Goal: Transaction & Acquisition: Download file/media

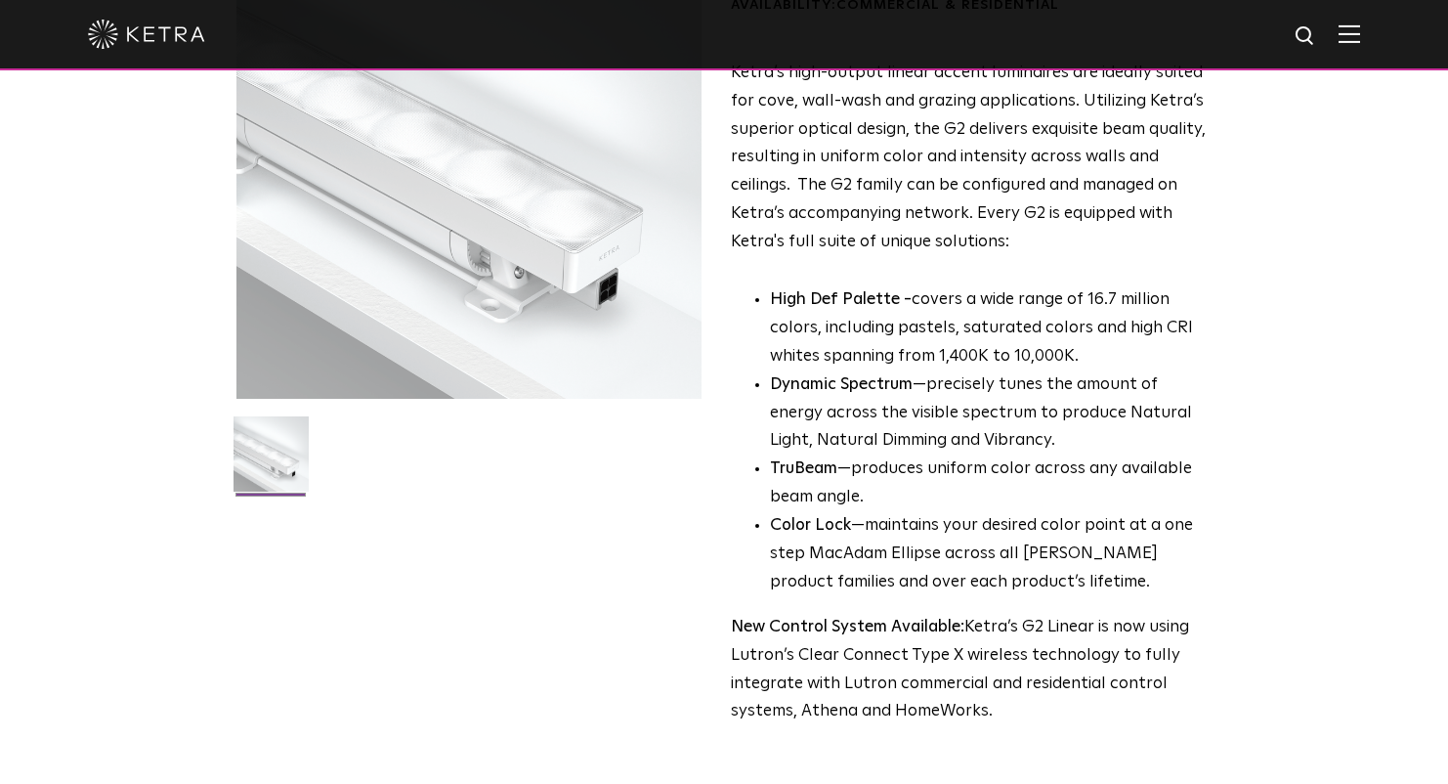
scroll to position [721, 0]
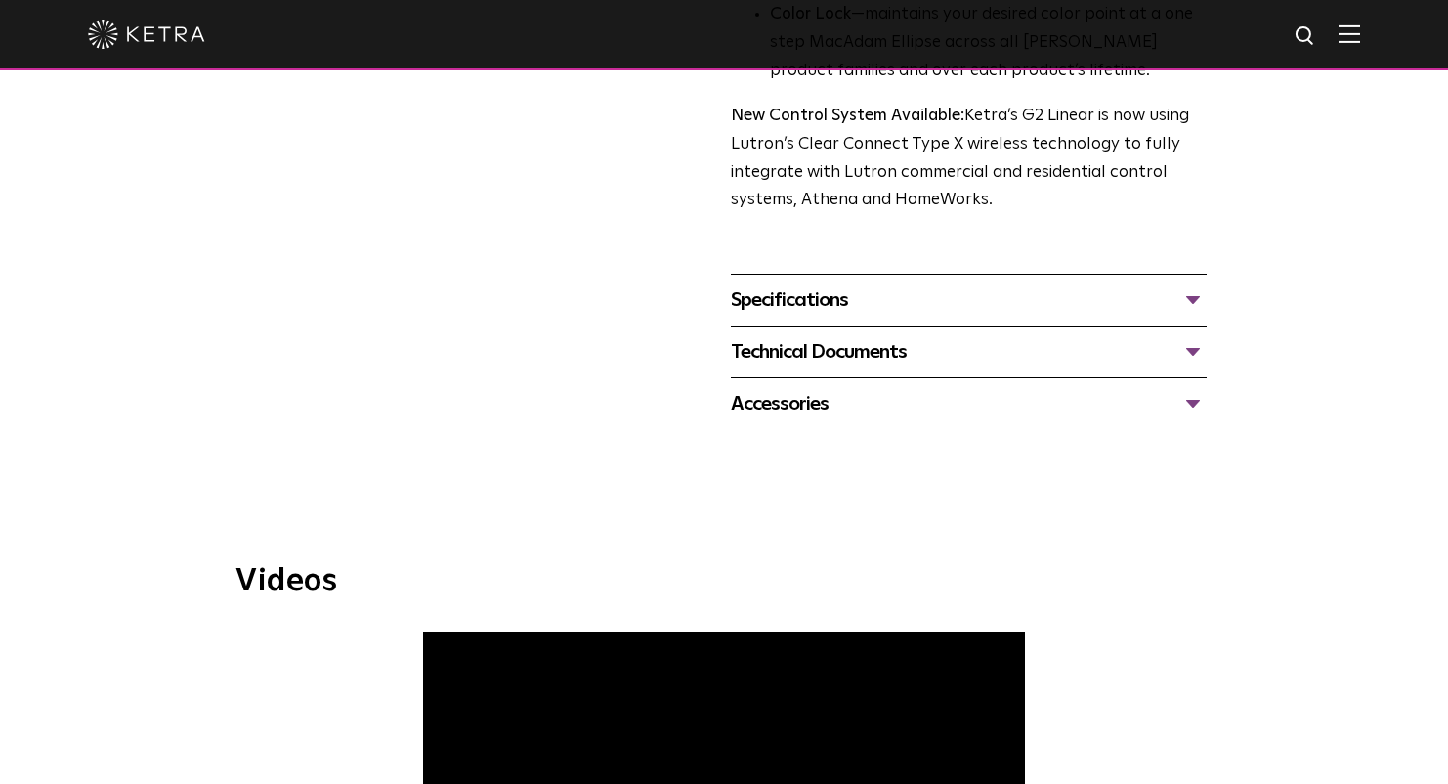
click at [1186, 352] on div "Technical Documents" at bounding box center [969, 351] width 476 height 31
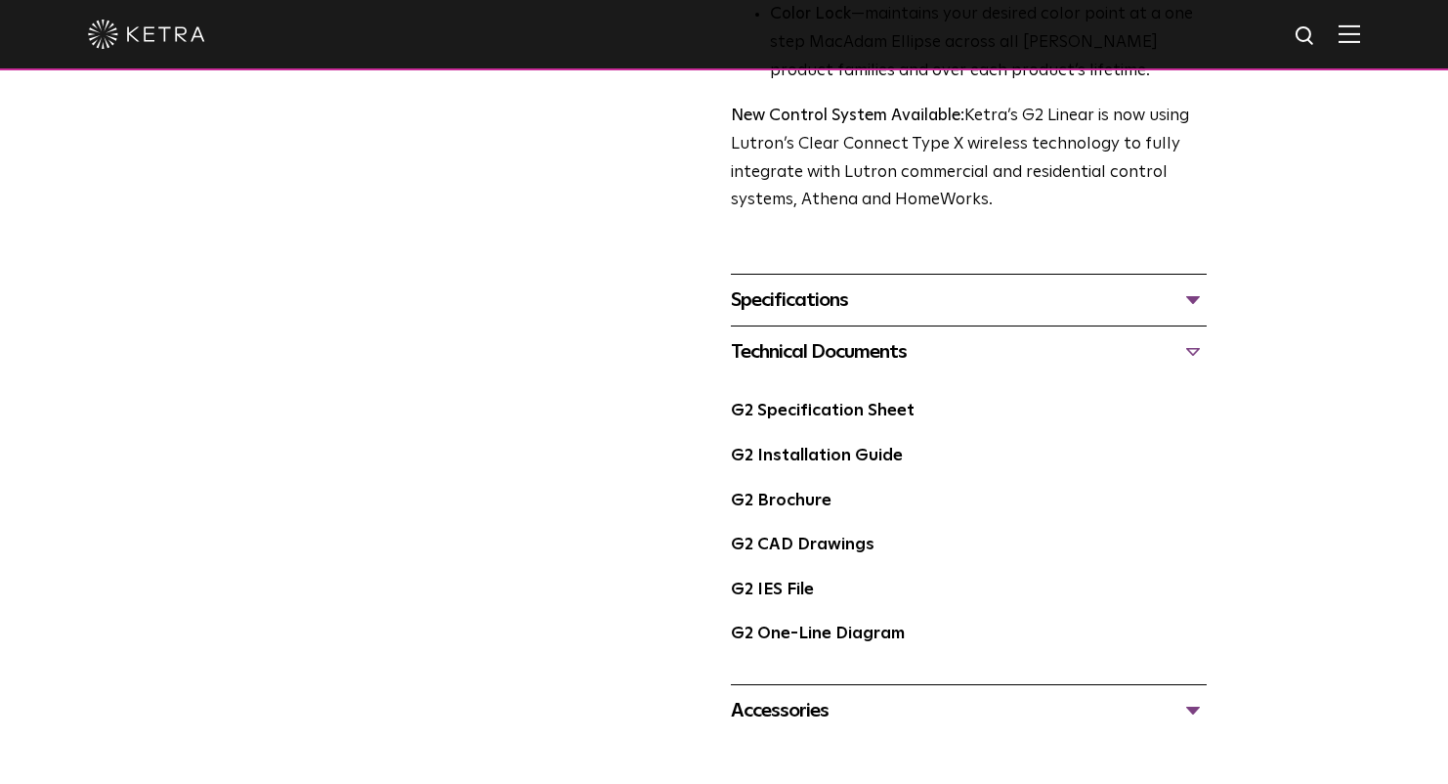
click at [802, 599] on div "G2 IES File" at bounding box center [969, 597] width 476 height 45
click at [797, 587] on link "G2 IES File" at bounding box center [772, 589] width 83 height 17
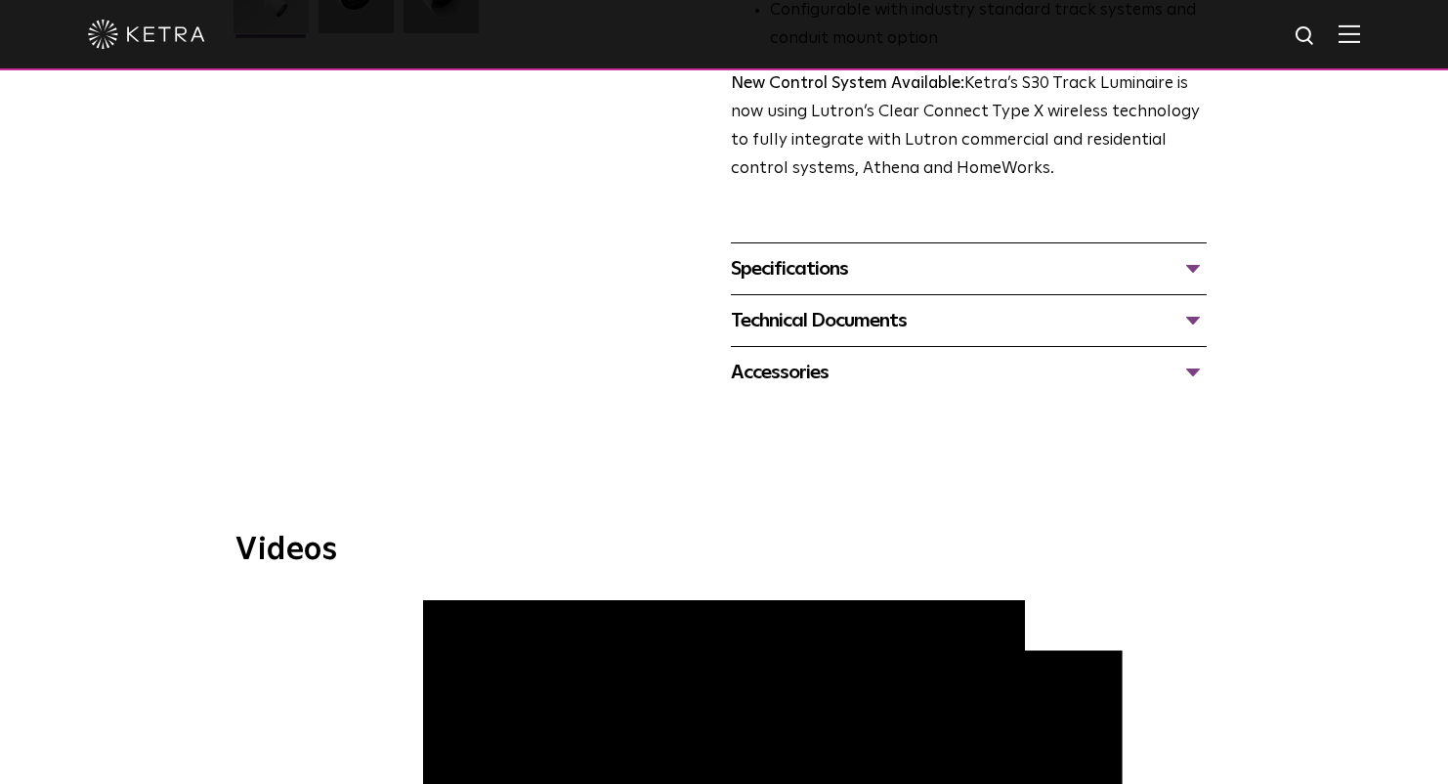
scroll to position [663, 0]
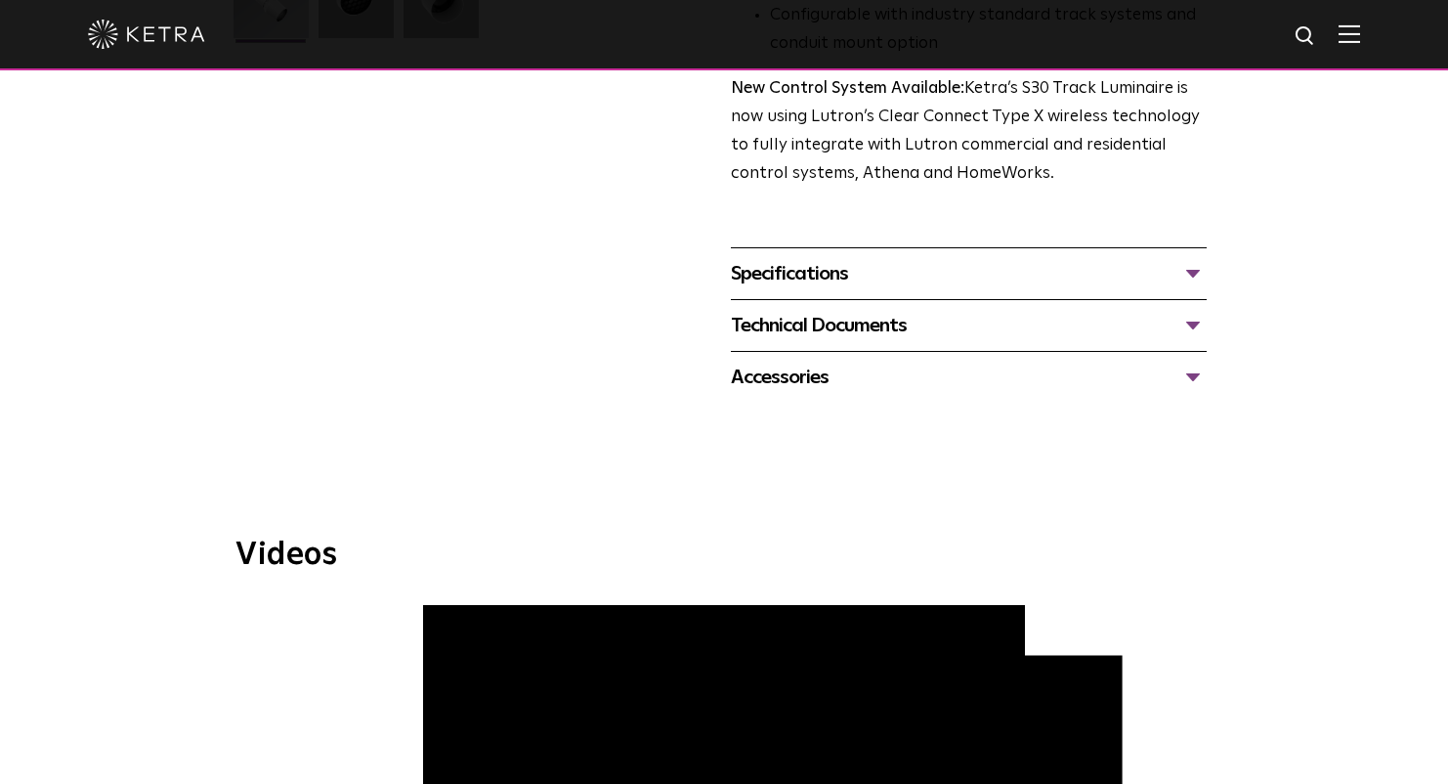
click at [885, 310] on div "Technical Documents" at bounding box center [969, 325] width 476 height 31
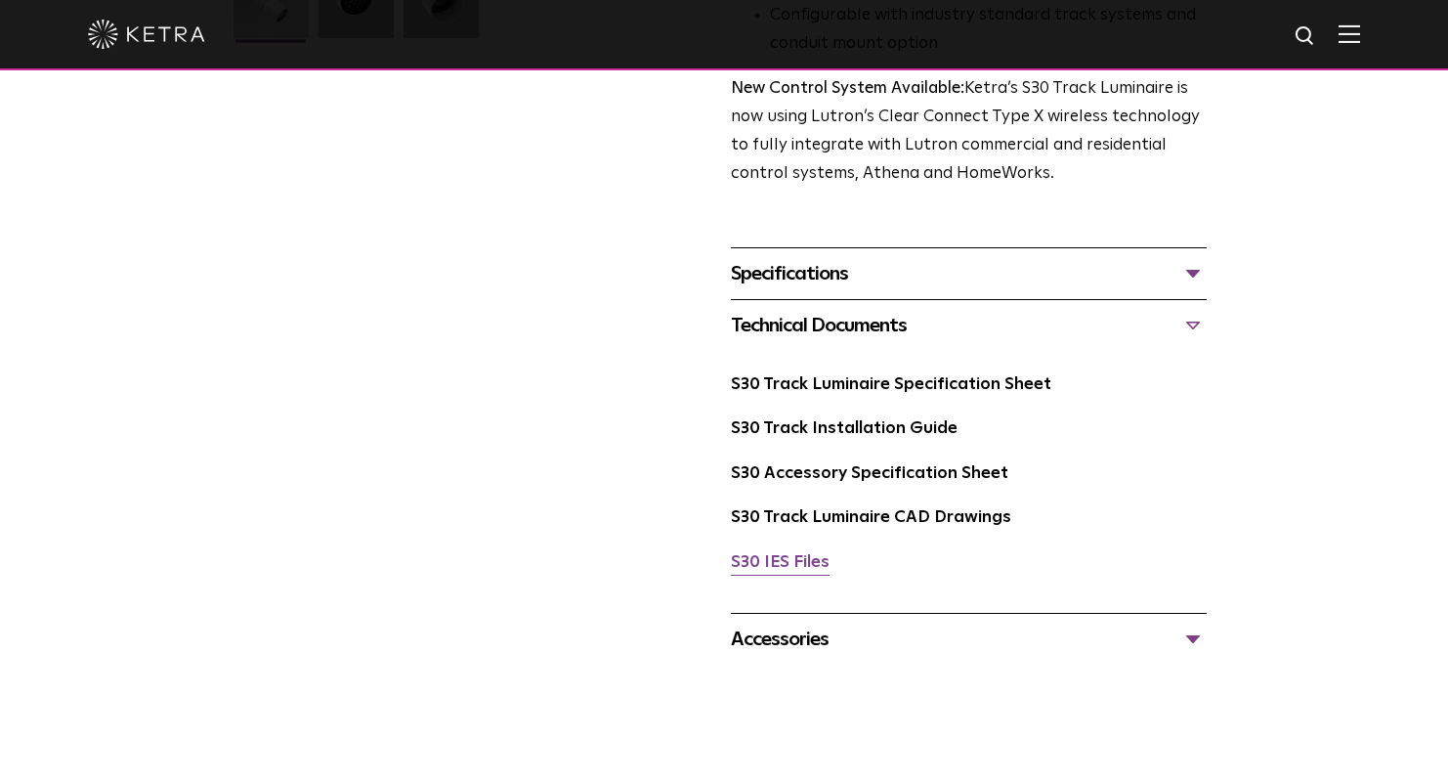
click at [815, 554] on link "S30 IES Files" at bounding box center [780, 562] width 99 height 17
